Goal: Navigation & Orientation: Find specific page/section

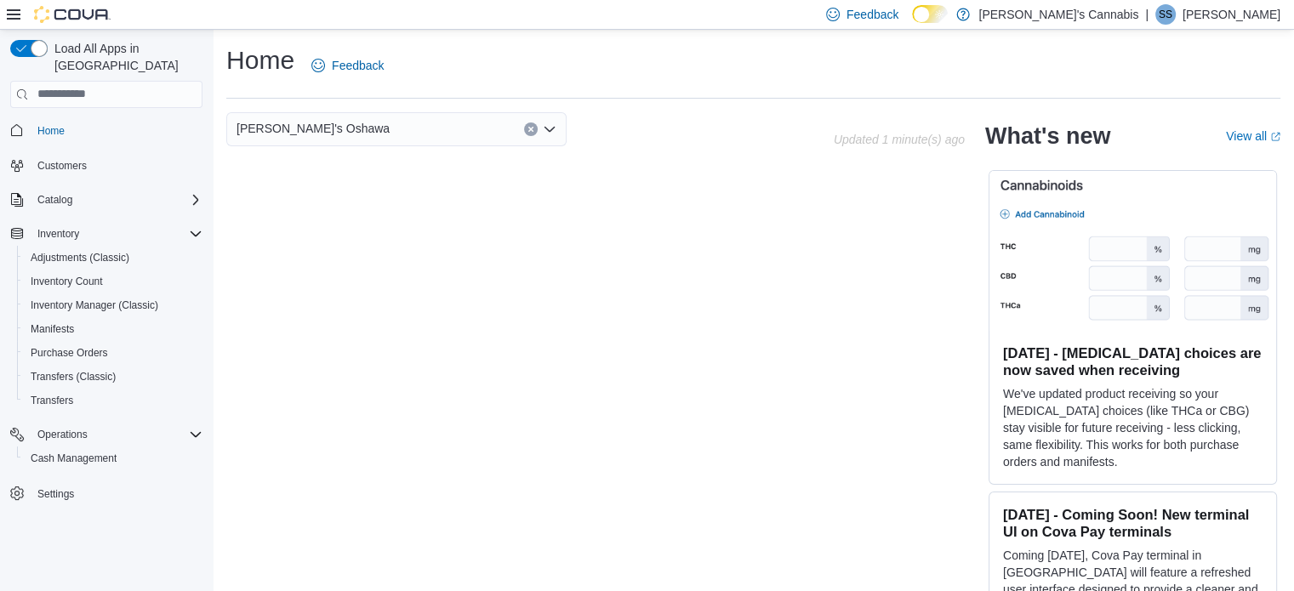
click at [1238, 6] on p "Sepehr Safa" at bounding box center [1232, 14] width 98 height 20
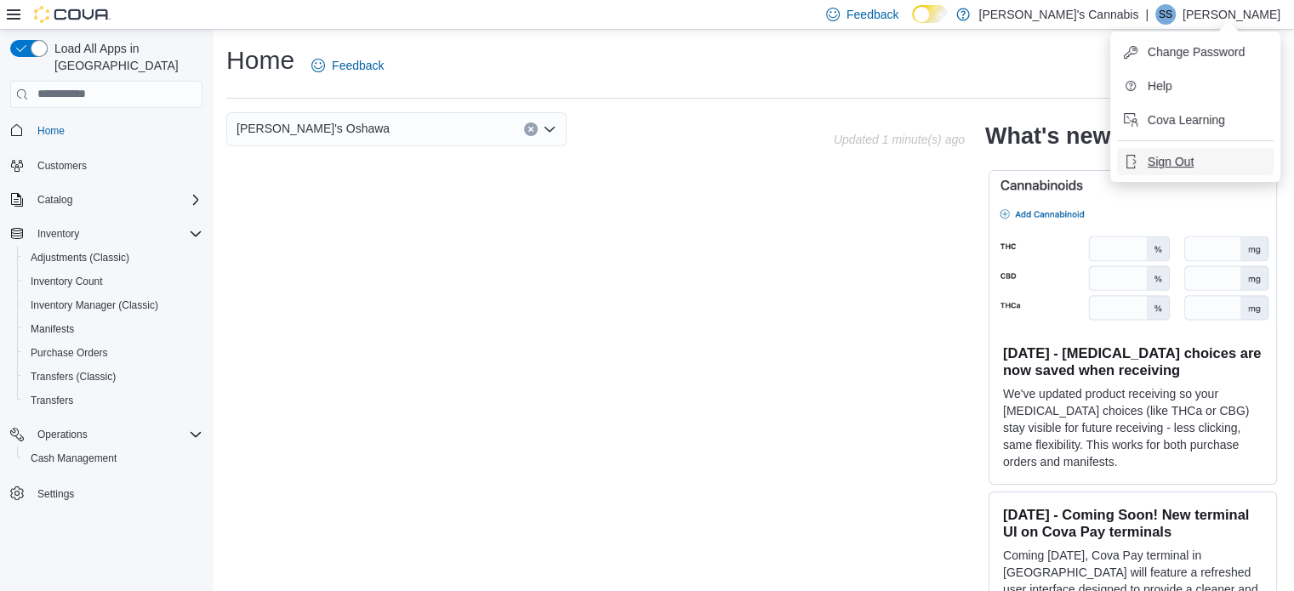
click at [1165, 167] on span "Sign Out" at bounding box center [1171, 161] width 46 height 17
